Goal: Use online tool/utility: Utilize a website feature to perform a specific function

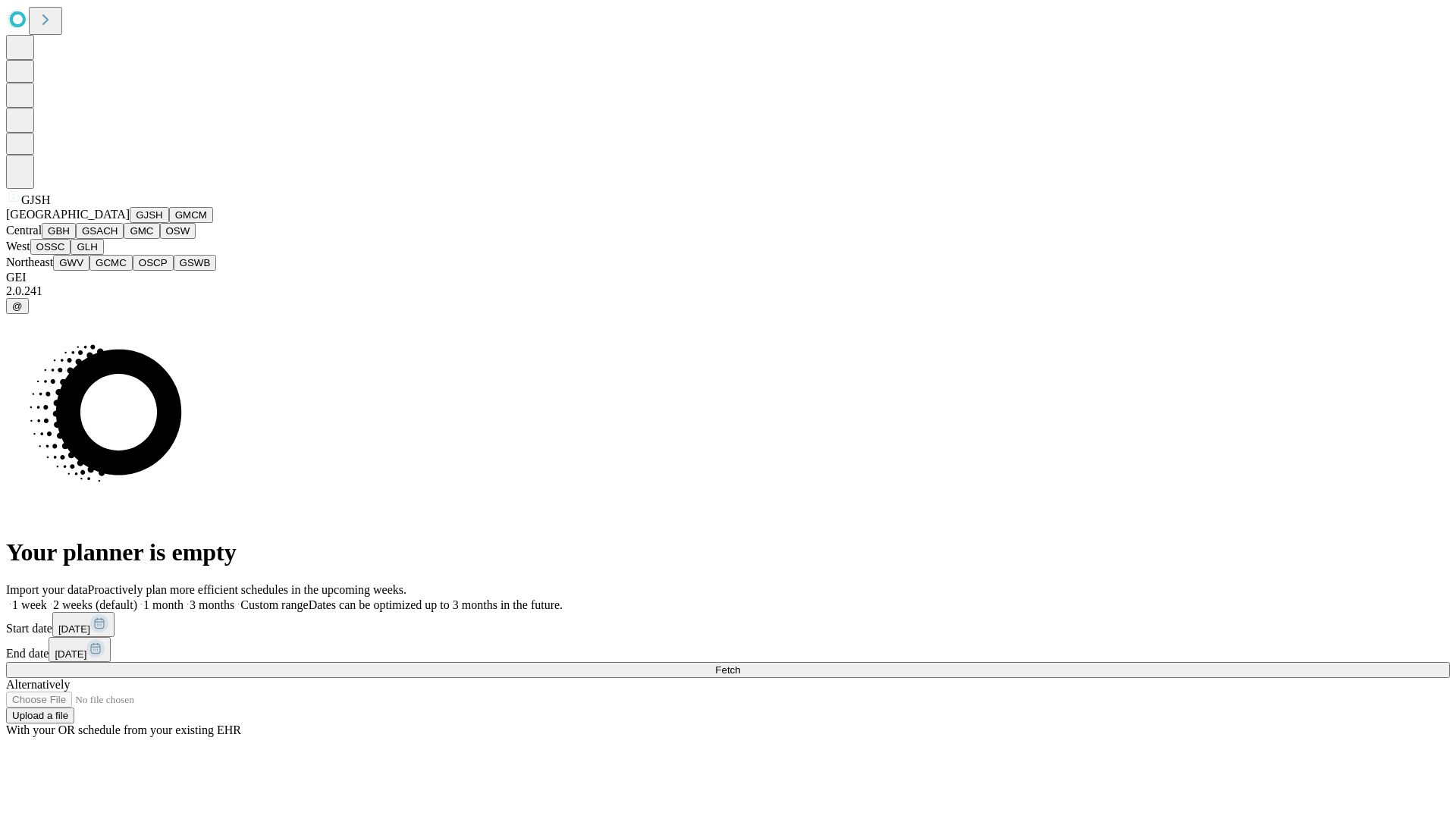
click at [130, 223] on button "GJSH" at bounding box center [149, 214] width 40 height 16
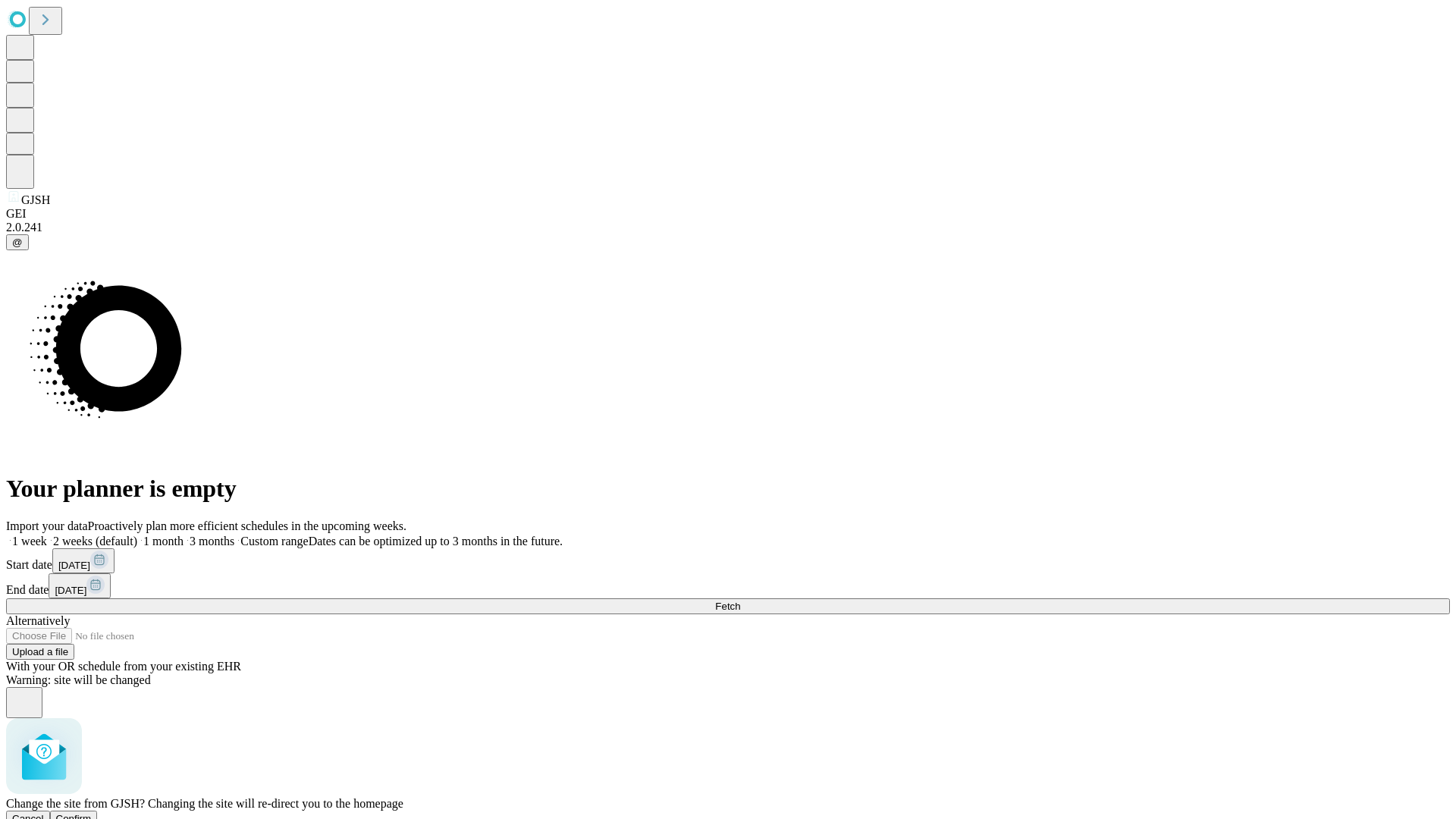
click at [92, 813] on span "Confirm" at bounding box center [74, 818] width 36 height 11
click at [47, 534] on label "1 week" at bounding box center [26, 540] width 41 height 13
click at [740, 600] on span "Fetch" at bounding box center [728, 605] width 25 height 11
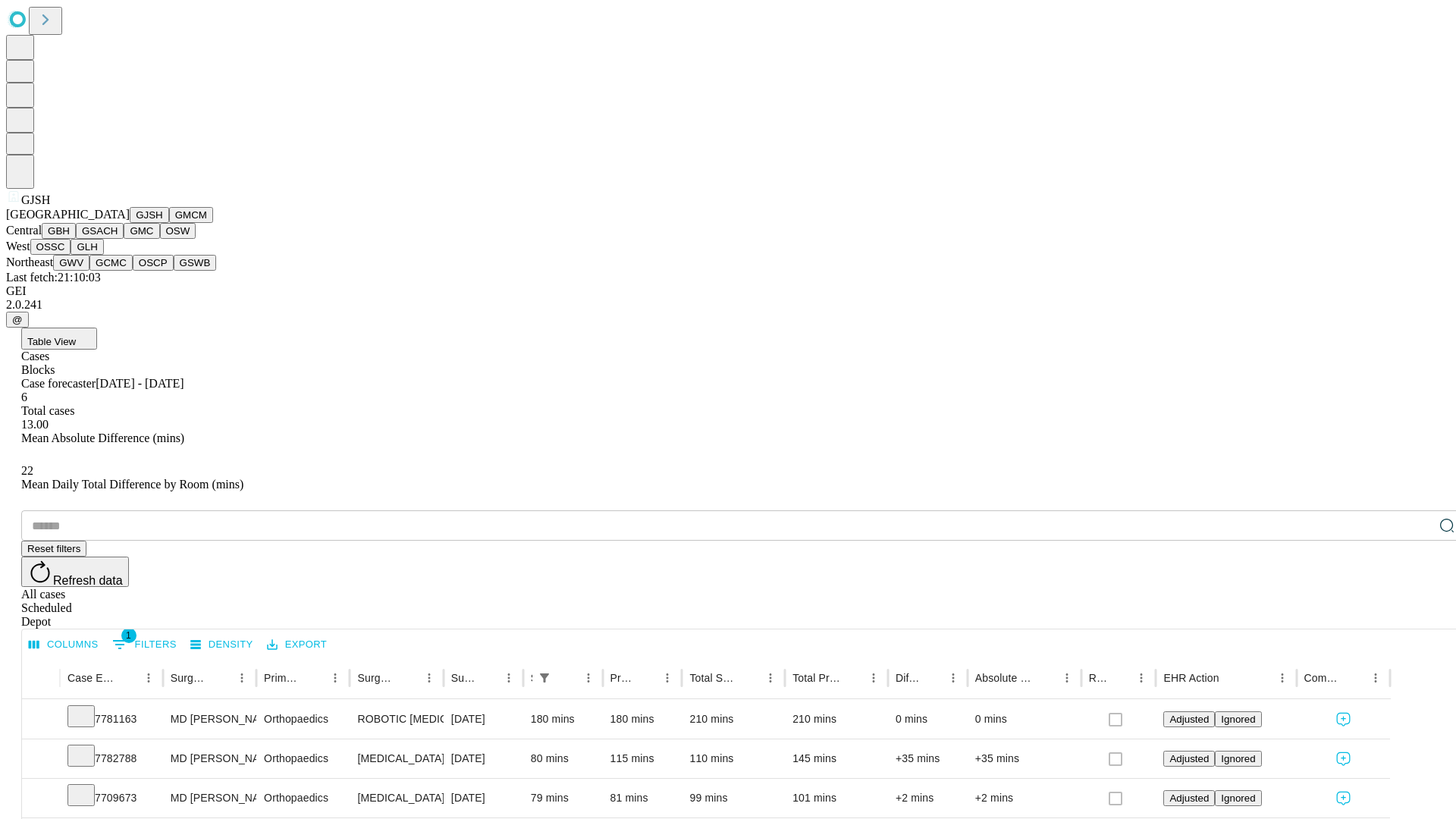
click at [169, 223] on button "GMCM" at bounding box center [191, 214] width 44 height 16
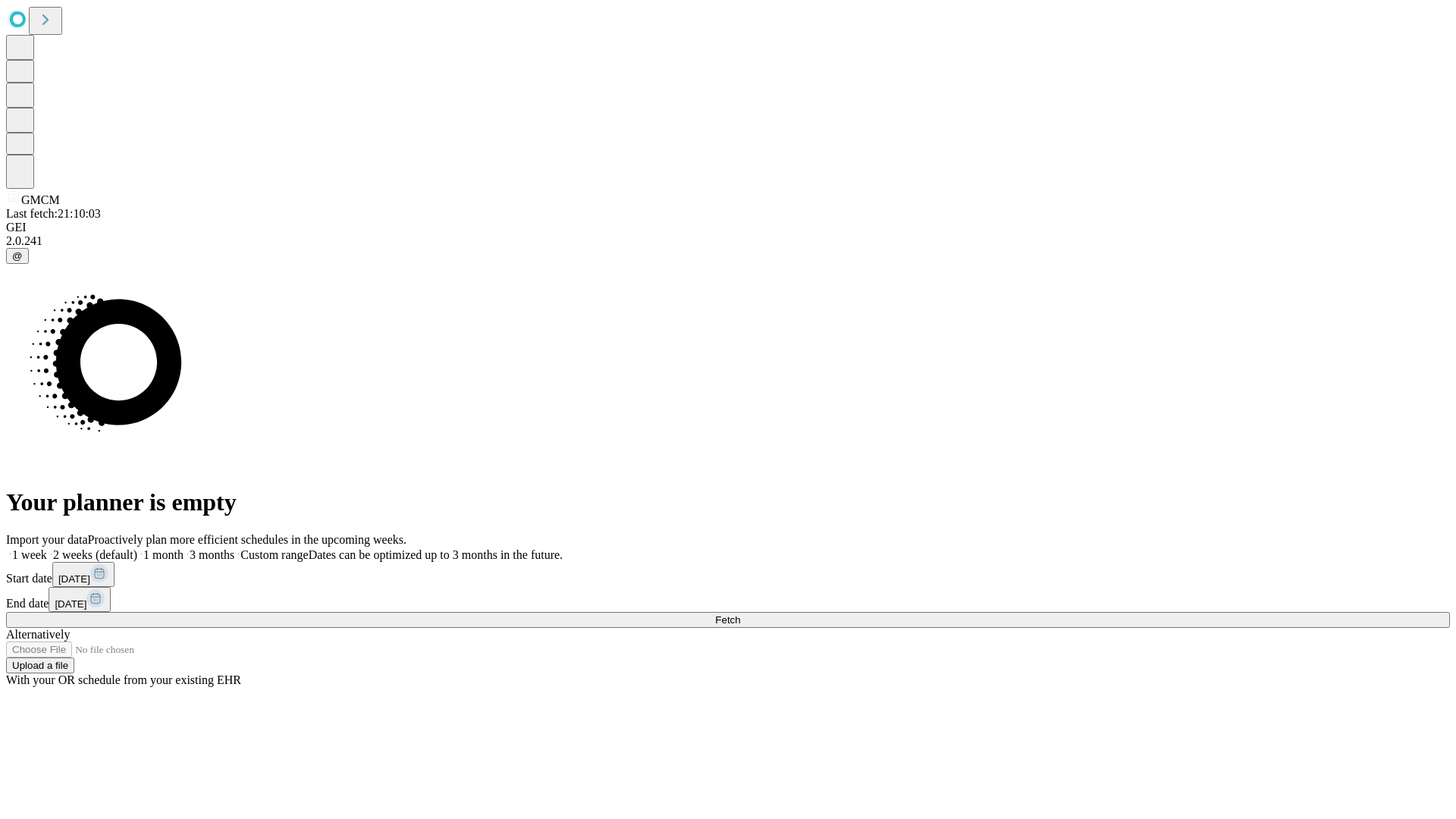
click at [740, 614] on span "Fetch" at bounding box center [728, 619] width 25 height 11
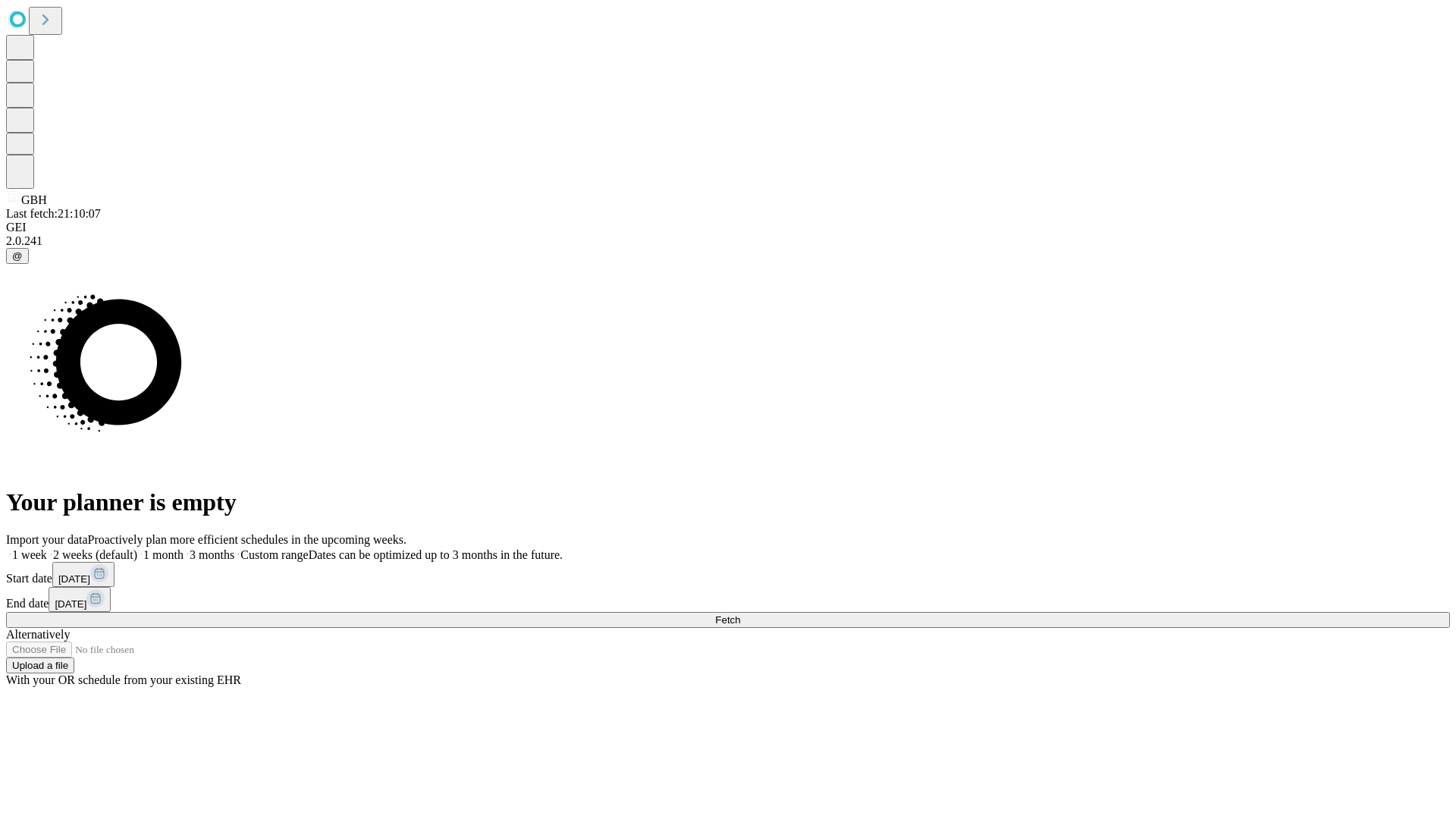
click at [740, 614] on span "Fetch" at bounding box center [728, 619] width 25 height 11
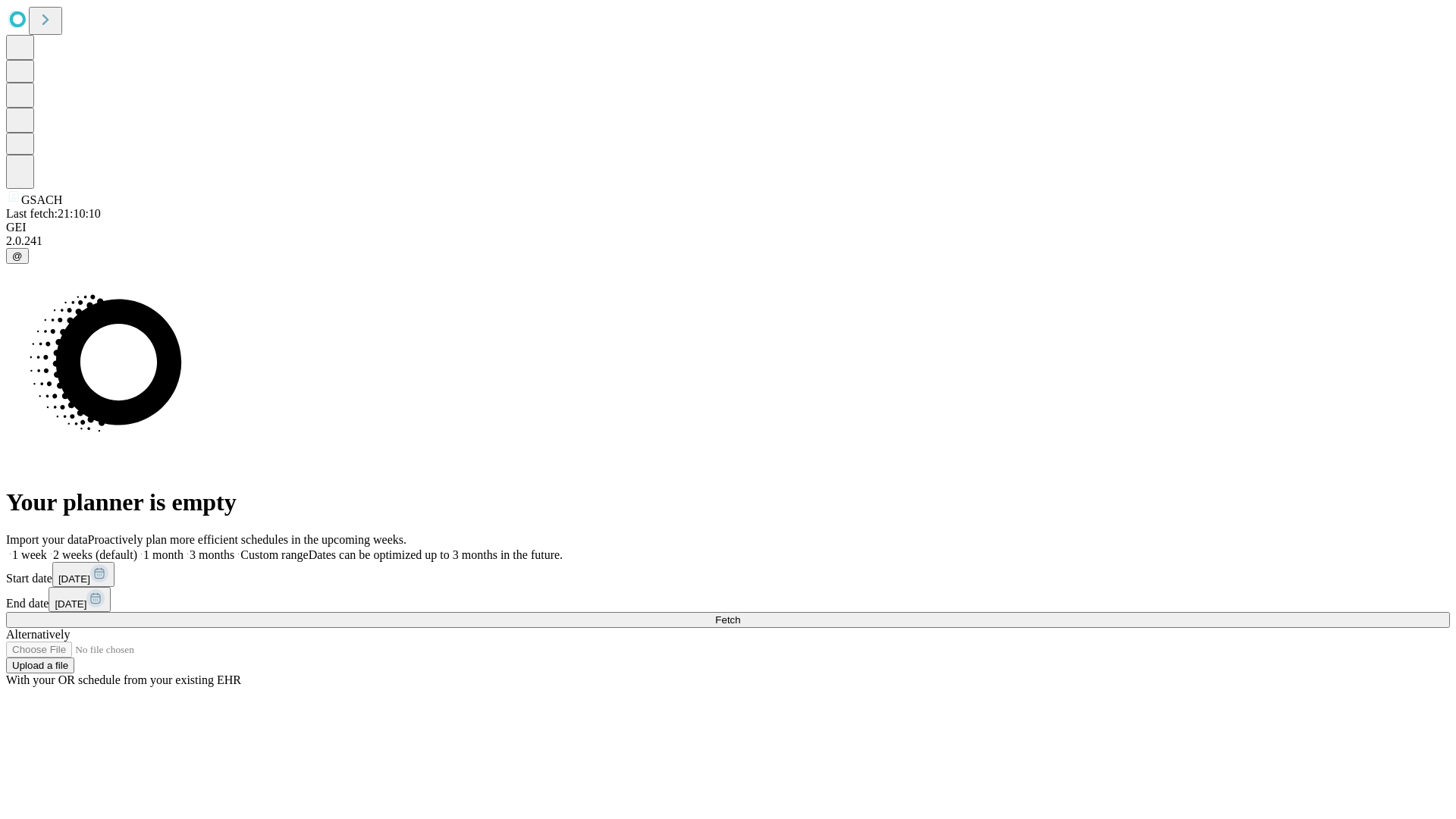
click at [47, 549] on label "1 week" at bounding box center [26, 554] width 41 height 13
click at [740, 614] on span "Fetch" at bounding box center [728, 619] width 25 height 11
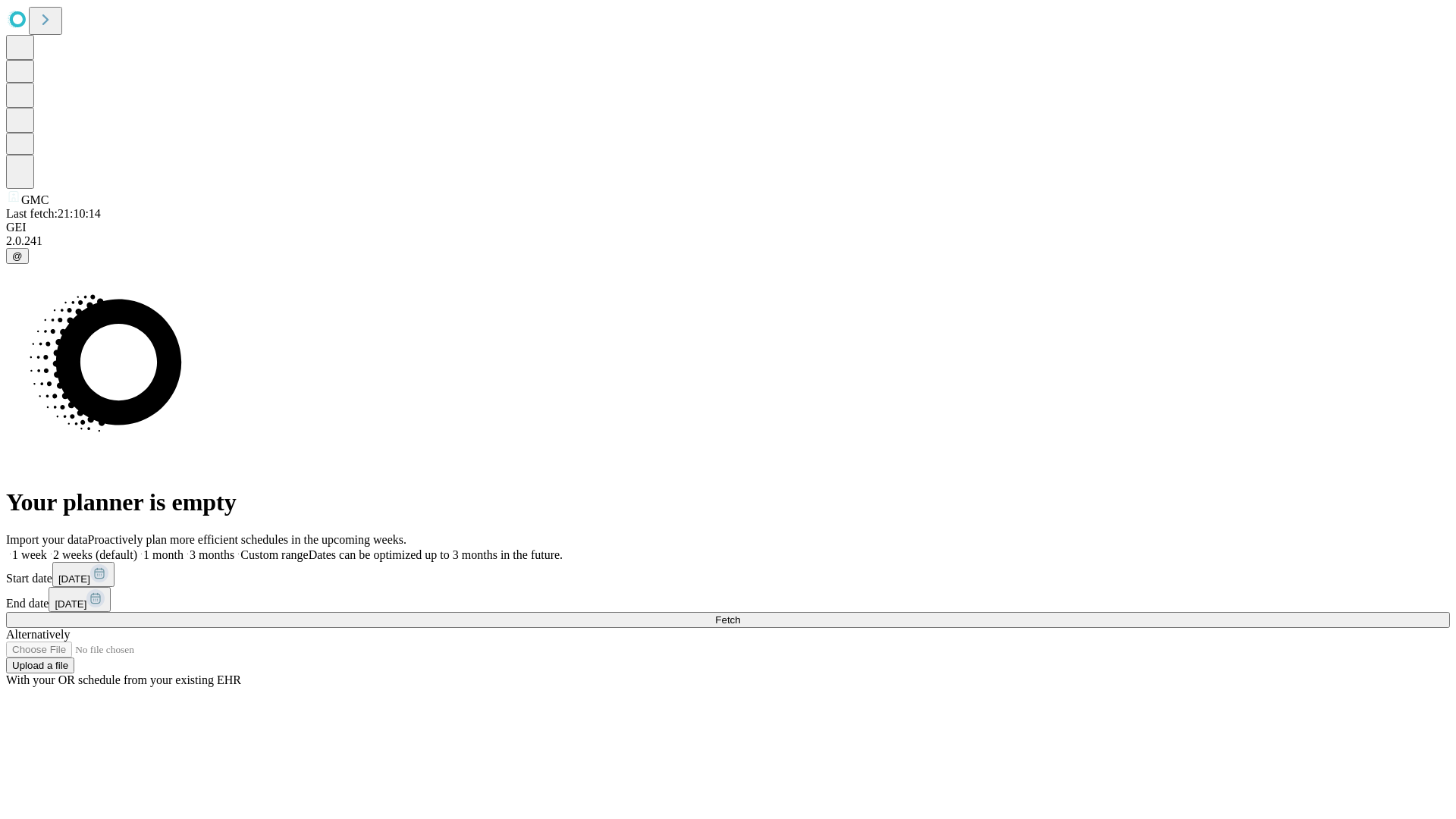
click at [740, 614] on span "Fetch" at bounding box center [728, 619] width 25 height 11
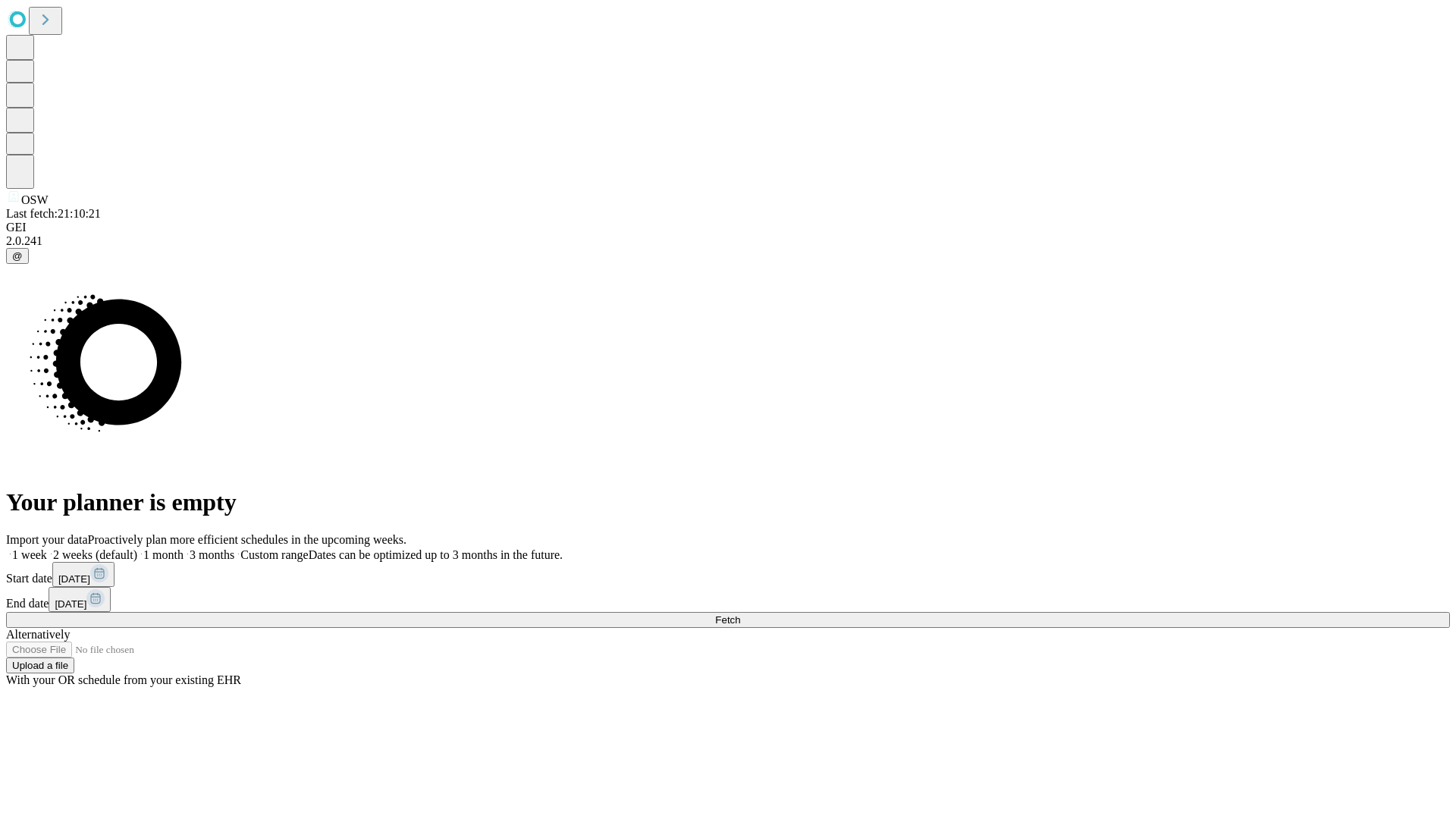
click at [47, 549] on label "1 week" at bounding box center [26, 554] width 41 height 13
click at [740, 614] on span "Fetch" at bounding box center [728, 619] width 25 height 11
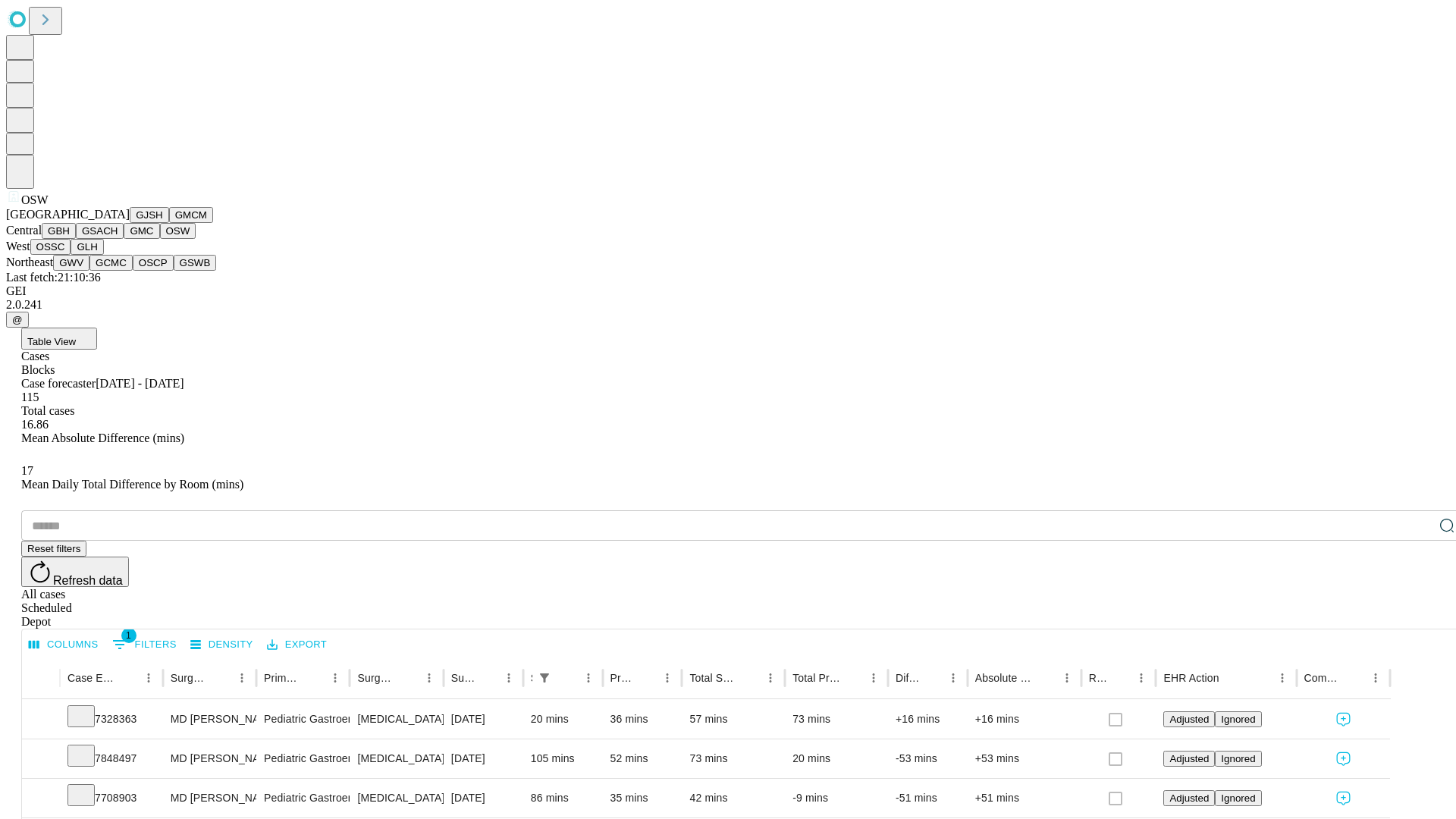
click at [71, 254] on button "OSSC" at bounding box center [51, 247] width 41 height 16
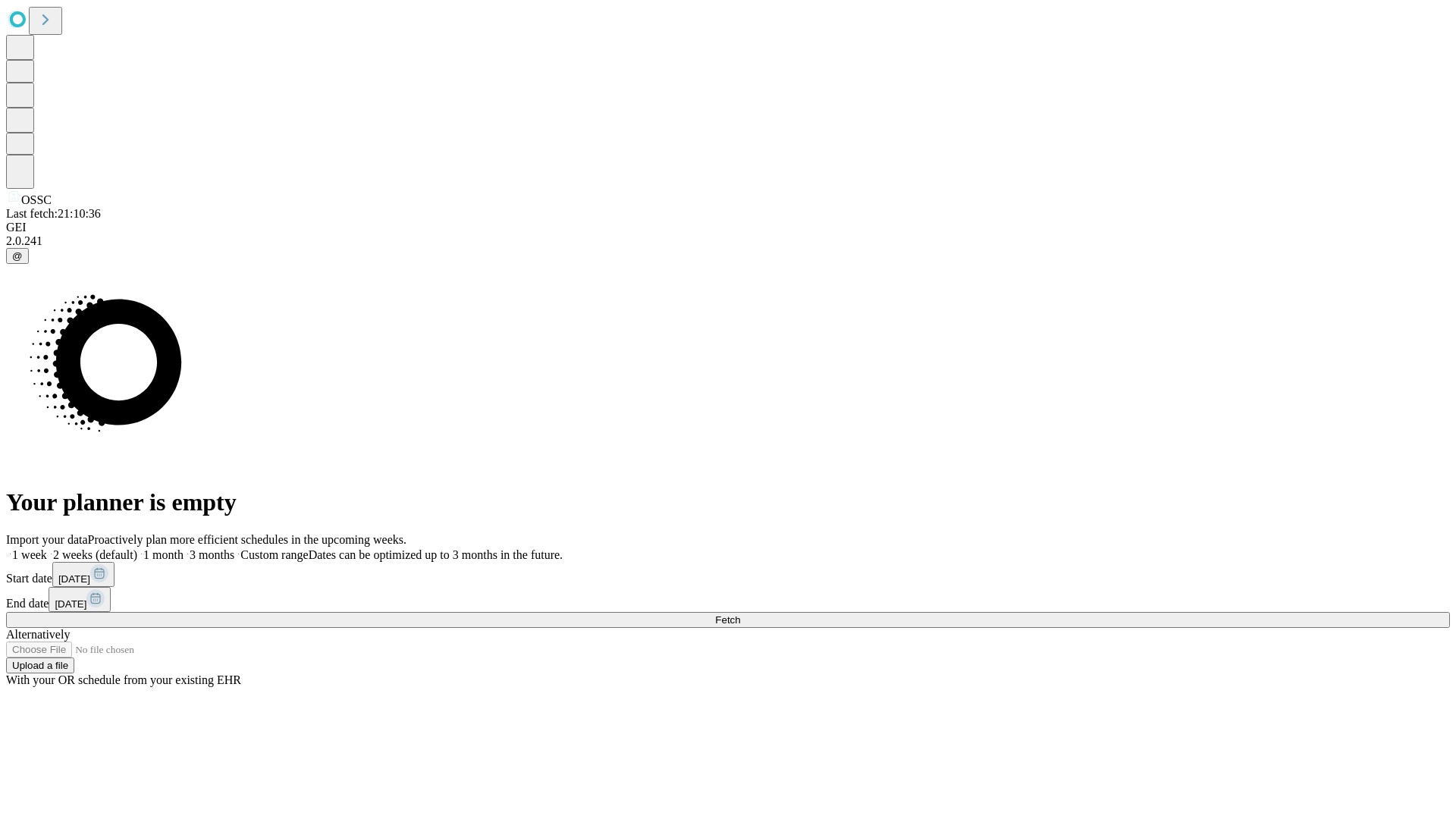
click at [47, 549] on label "1 week" at bounding box center [26, 554] width 41 height 13
click at [740, 614] on span "Fetch" at bounding box center [728, 619] width 25 height 11
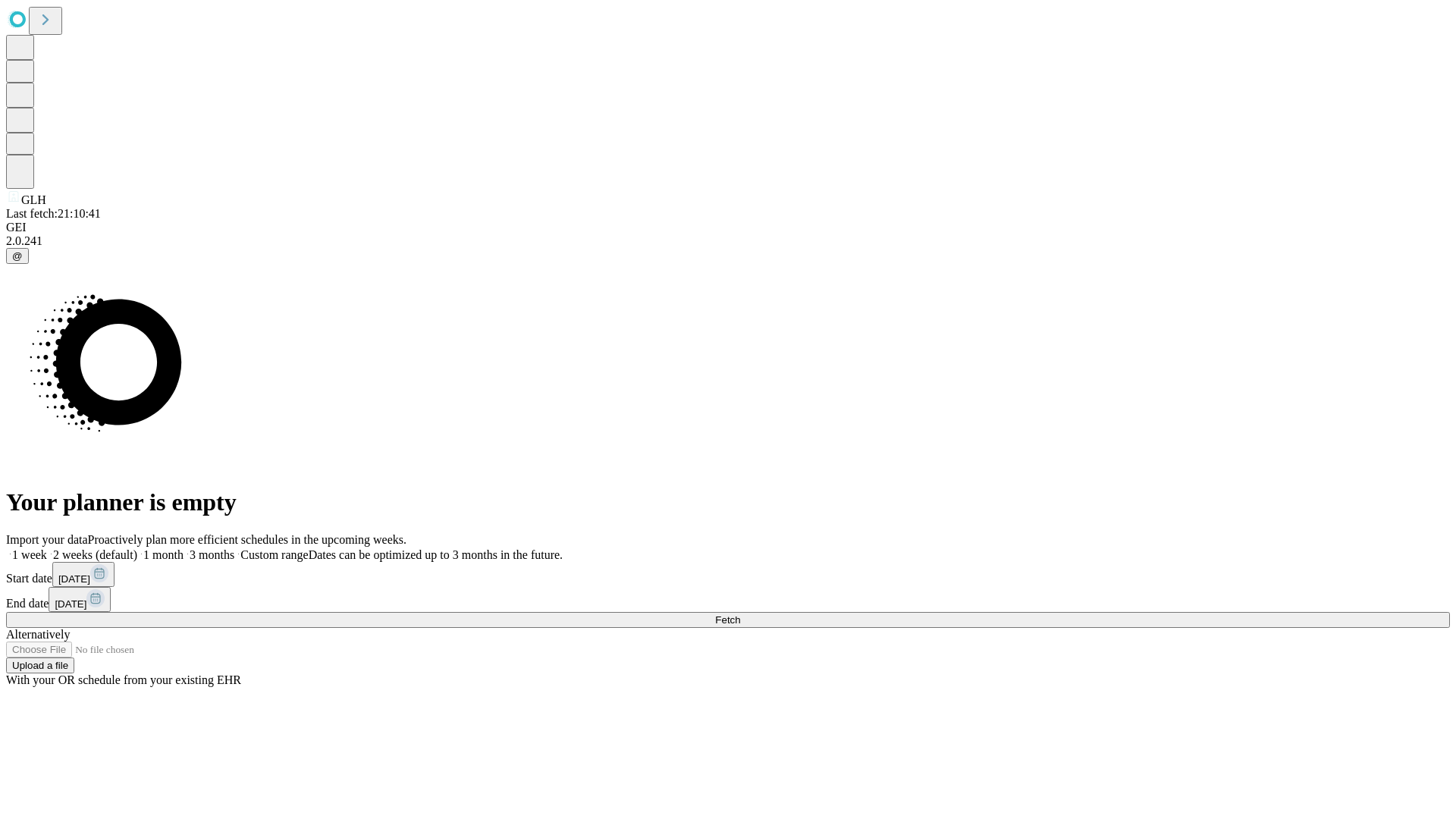
click at [47, 549] on label "1 week" at bounding box center [26, 554] width 41 height 13
click at [740, 614] on span "Fetch" at bounding box center [728, 619] width 25 height 11
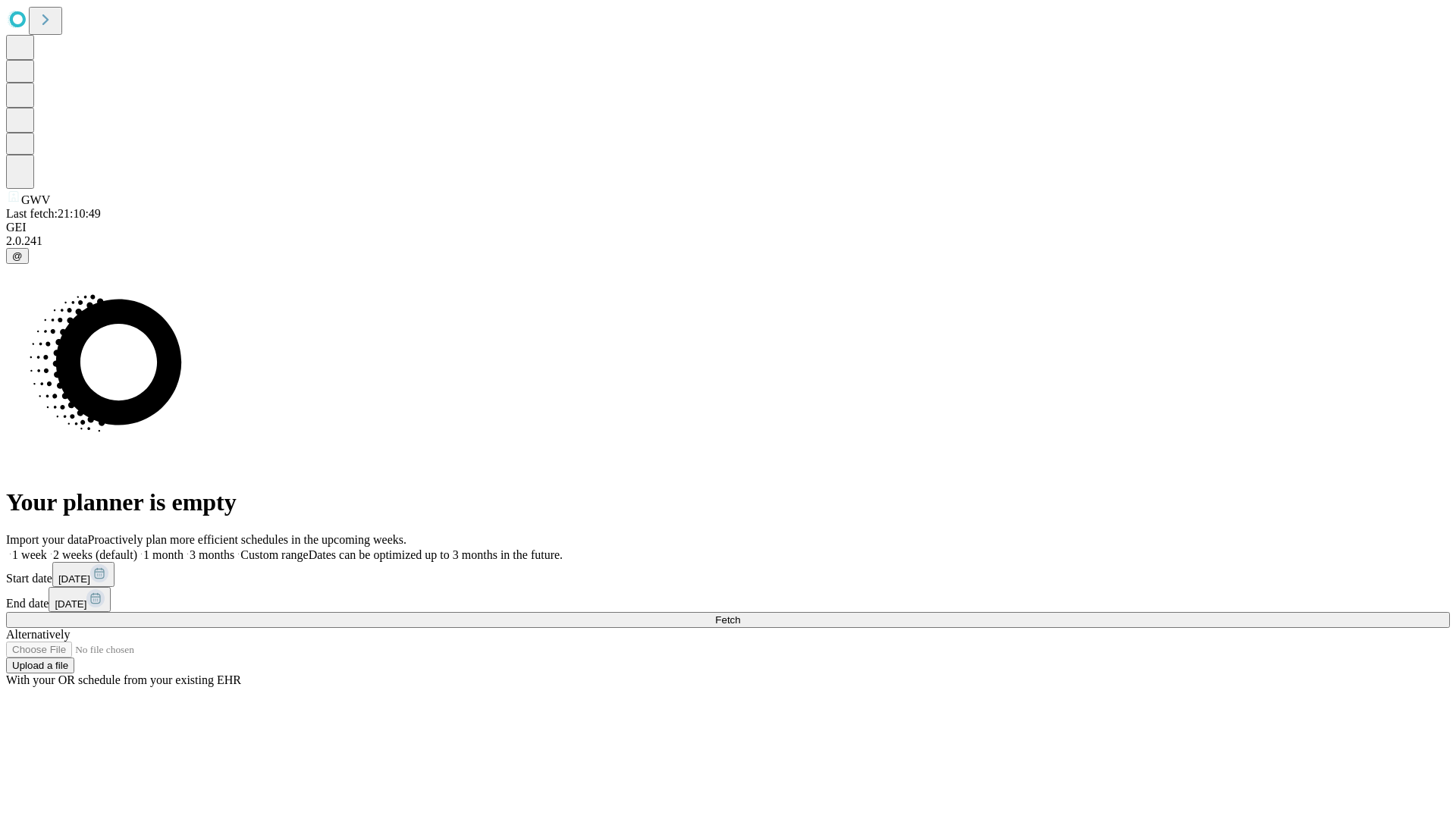
click at [47, 549] on label "1 week" at bounding box center [26, 554] width 41 height 13
click at [740, 614] on span "Fetch" at bounding box center [728, 619] width 25 height 11
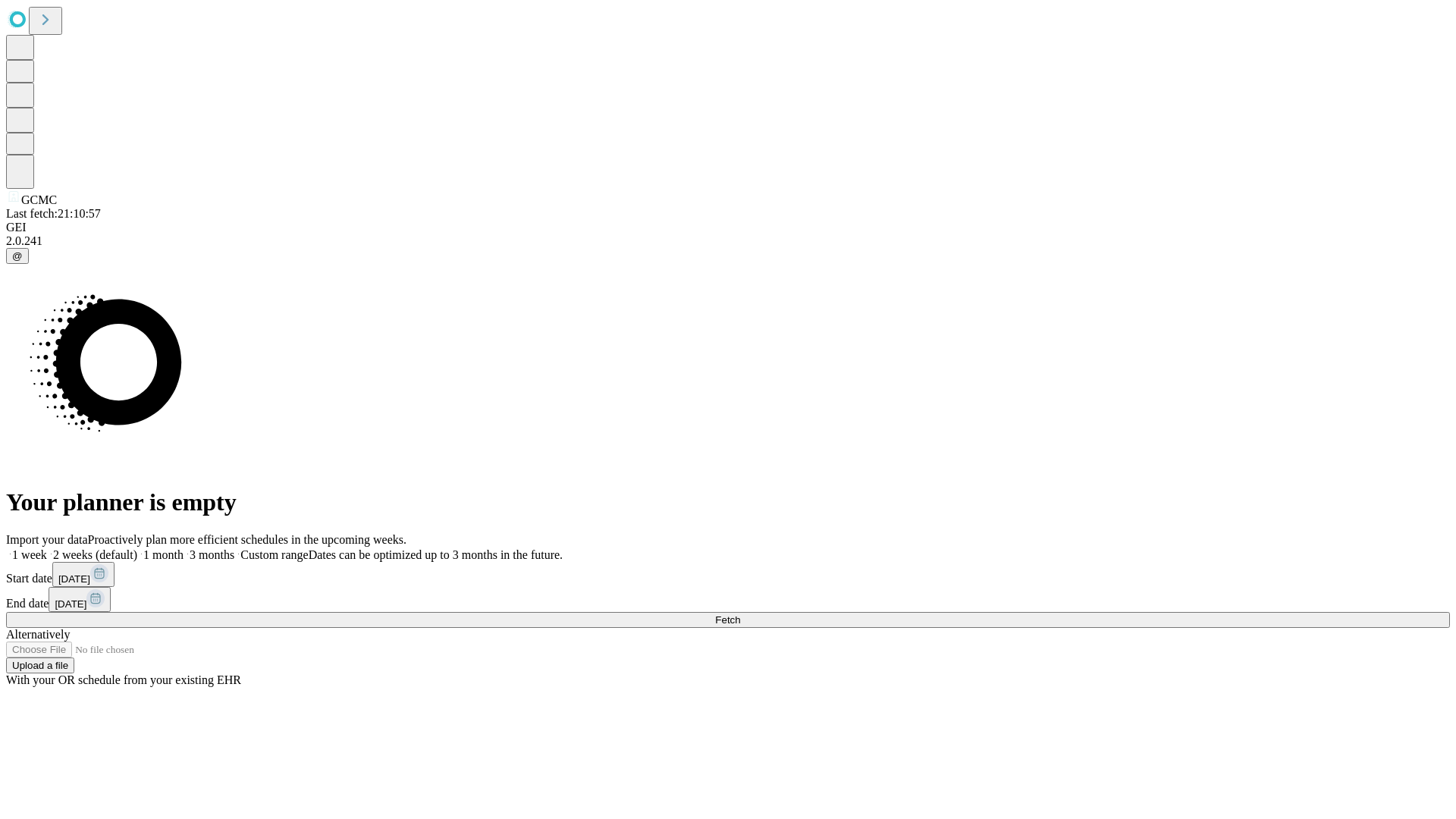
click at [740, 614] on span "Fetch" at bounding box center [728, 619] width 25 height 11
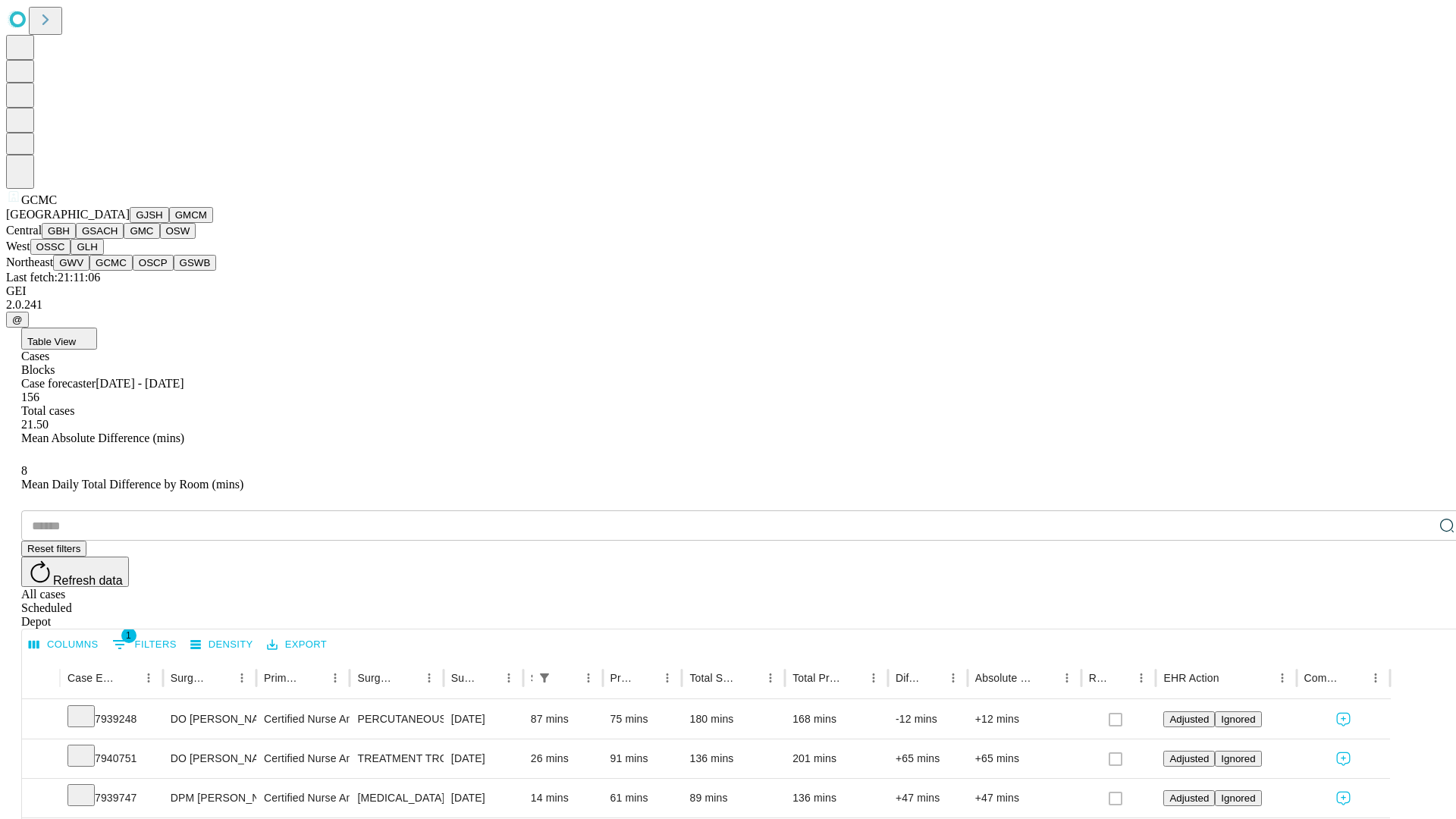
click at [133, 270] on button "OSCP" at bounding box center [153, 262] width 41 height 16
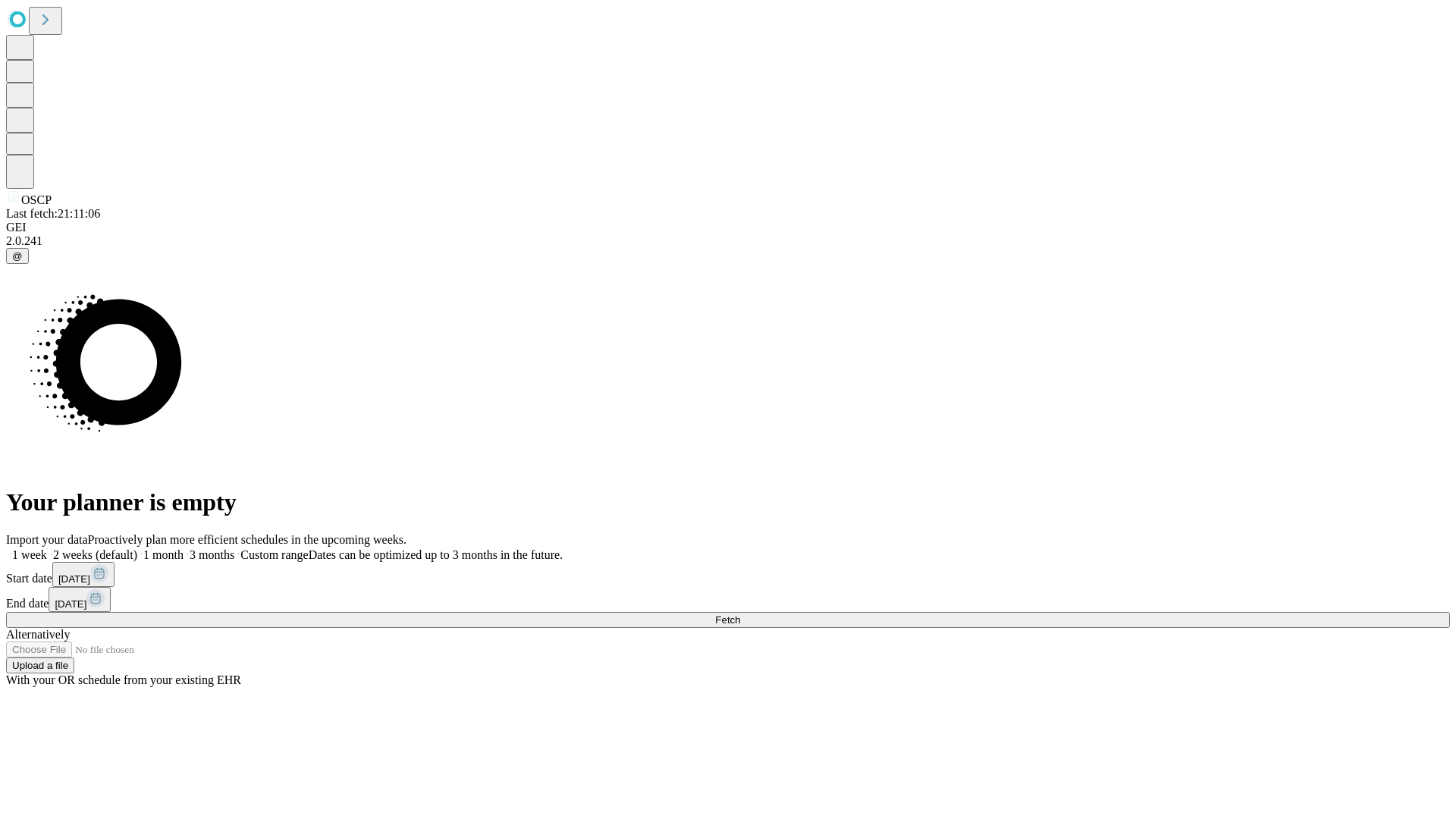
click at [47, 549] on label "1 week" at bounding box center [26, 554] width 41 height 13
click at [740, 614] on span "Fetch" at bounding box center [728, 619] width 25 height 11
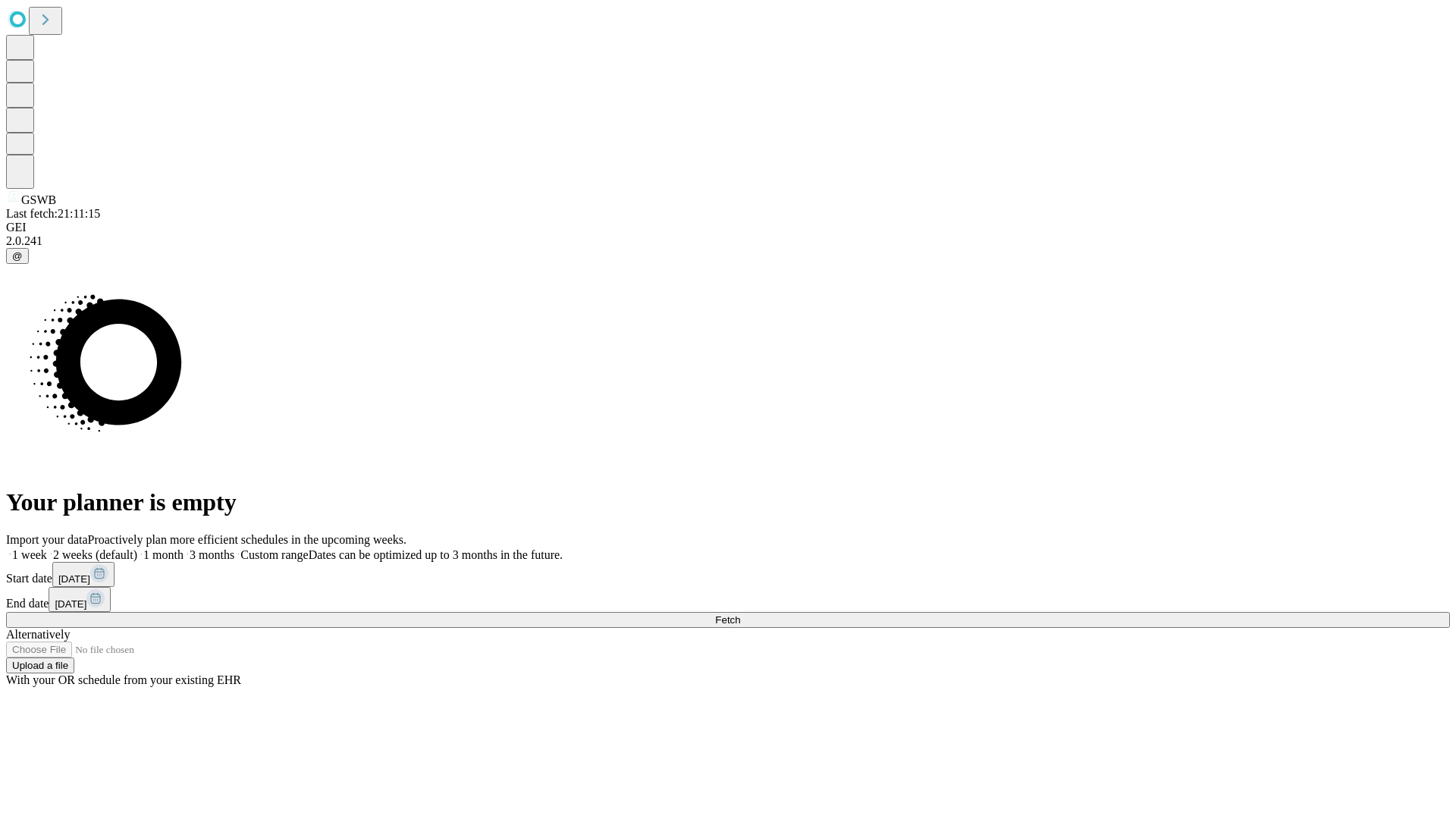
click at [47, 549] on label "1 week" at bounding box center [26, 554] width 41 height 13
click at [740, 614] on span "Fetch" at bounding box center [728, 619] width 25 height 11
